Goal: Task Accomplishment & Management: Complete application form

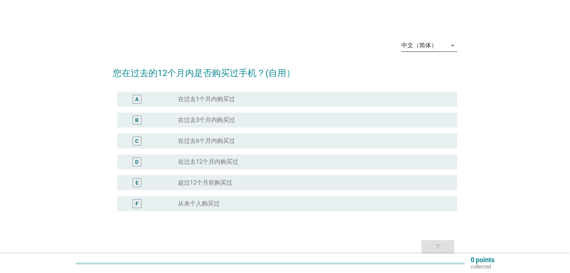
click at [453, 46] on icon "arrow_drop_down" at bounding box center [453, 45] width 9 height 9
click at [437, 72] on div "Bahasa Melayu" at bounding box center [430, 69] width 44 height 9
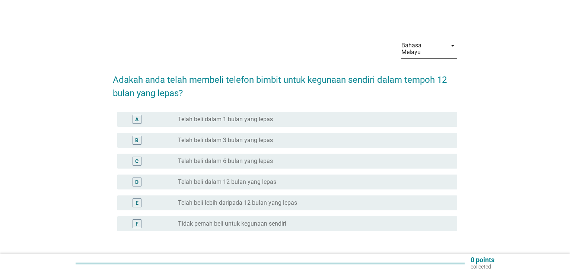
click at [275, 178] on label "Telah beli dalam 12 bulan yang lepas" at bounding box center [227, 181] width 98 height 7
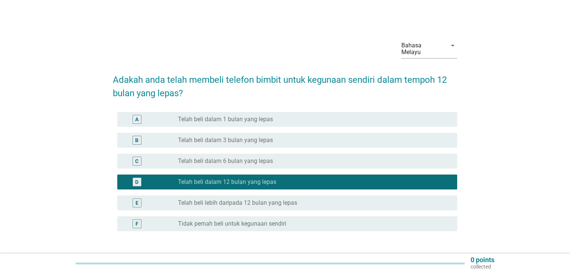
click at [278, 199] on label "Telah beli lebih daripada 12 bulan yang lepas" at bounding box center [237, 202] width 119 height 7
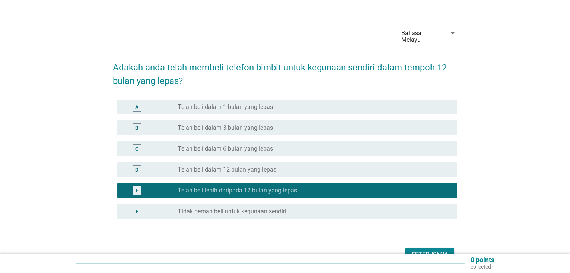
scroll to position [12, 0]
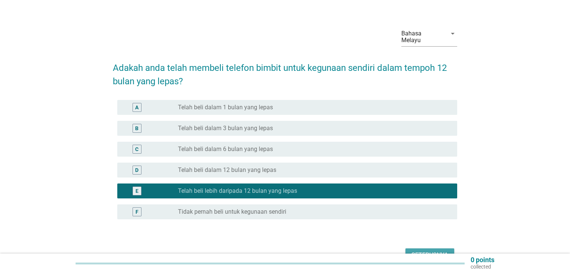
click at [431, 250] on div "Seterusnya" at bounding box center [430, 254] width 37 height 9
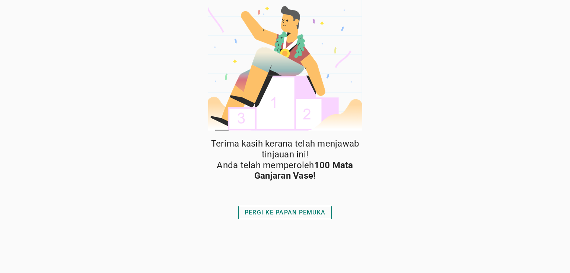
click at [312, 210] on div "PERGI KE PAPAN PEMUKA" at bounding box center [285, 212] width 81 height 9
